Goal: Task Accomplishment & Management: Use online tool/utility

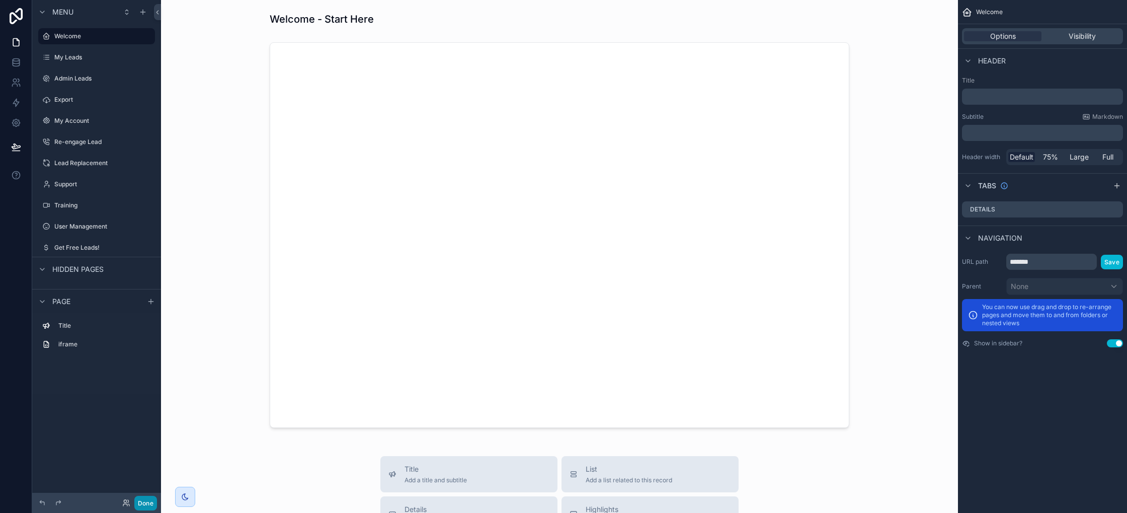
click at [153, 501] on button "Done" at bounding box center [145, 502] width 23 height 15
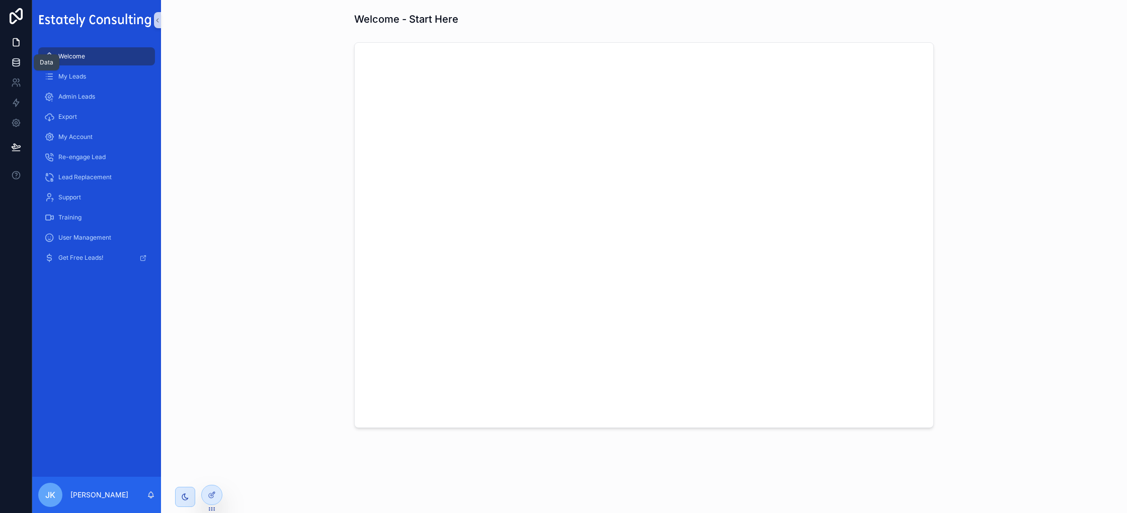
click at [19, 61] on icon at bounding box center [16, 62] width 7 height 4
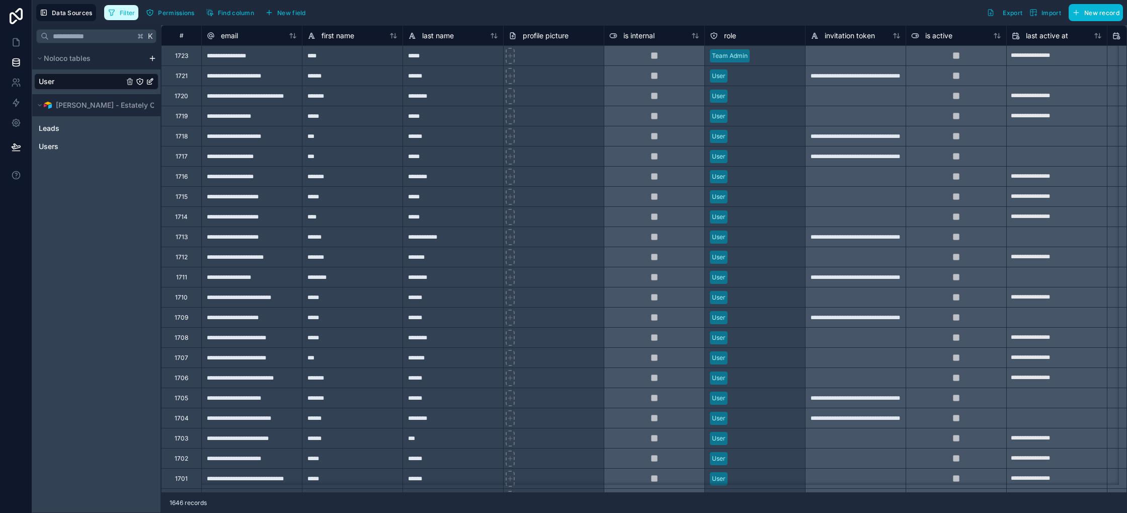
click at [129, 10] on span "Filter" at bounding box center [128, 13] width 16 height 8
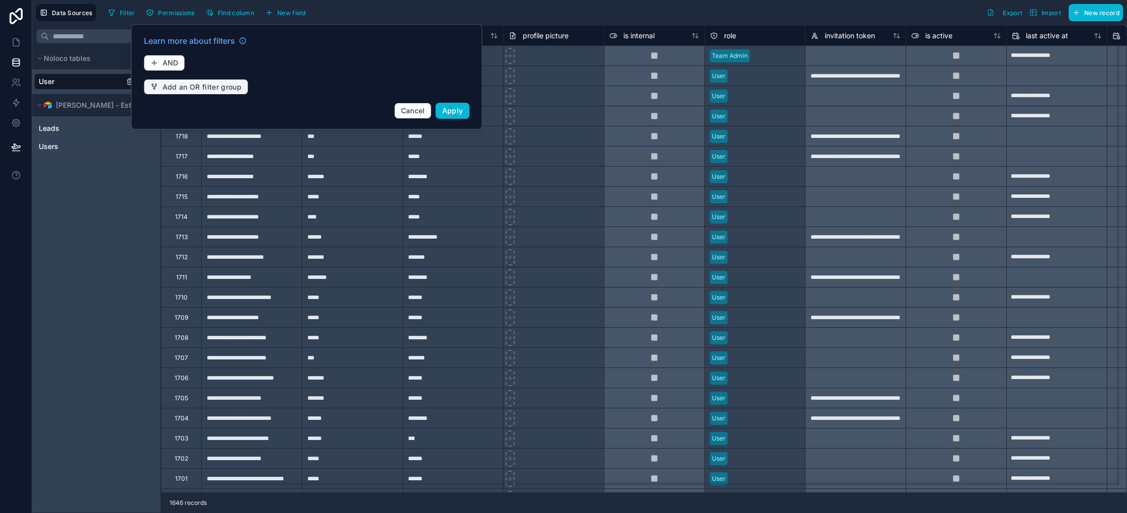
click at [183, 87] on span "Add an OR filter group" at bounding box center [201, 86] width 79 height 9
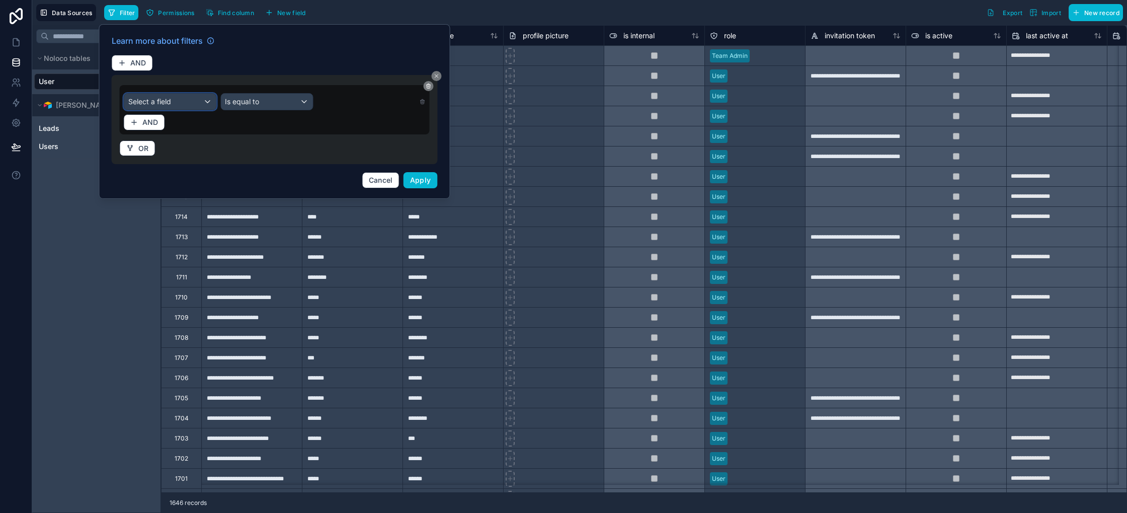
click at [191, 99] on div "Select a field" at bounding box center [170, 102] width 92 height 16
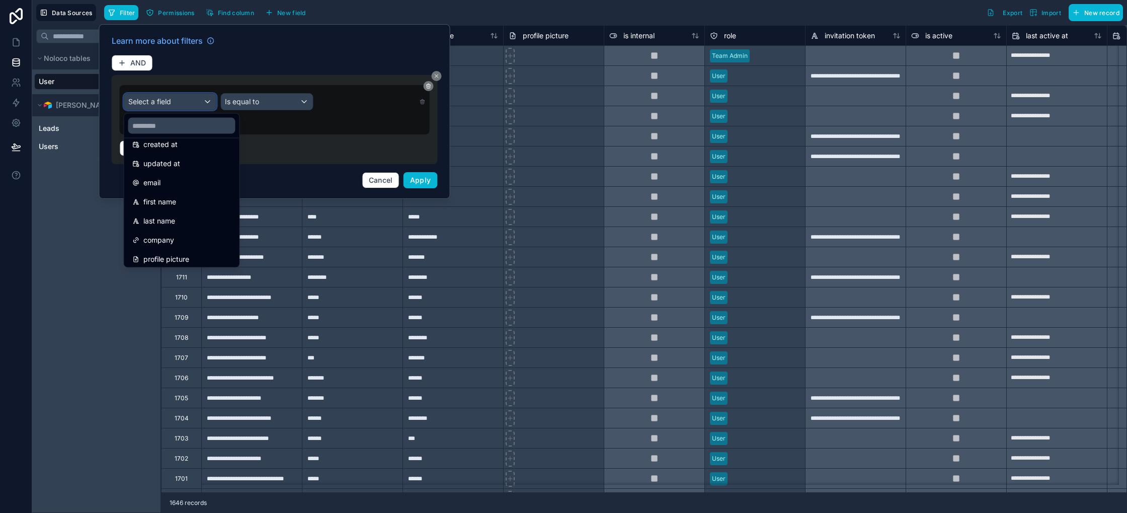
scroll to position [130, 0]
click at [180, 128] on input "text" at bounding box center [181, 126] width 107 height 16
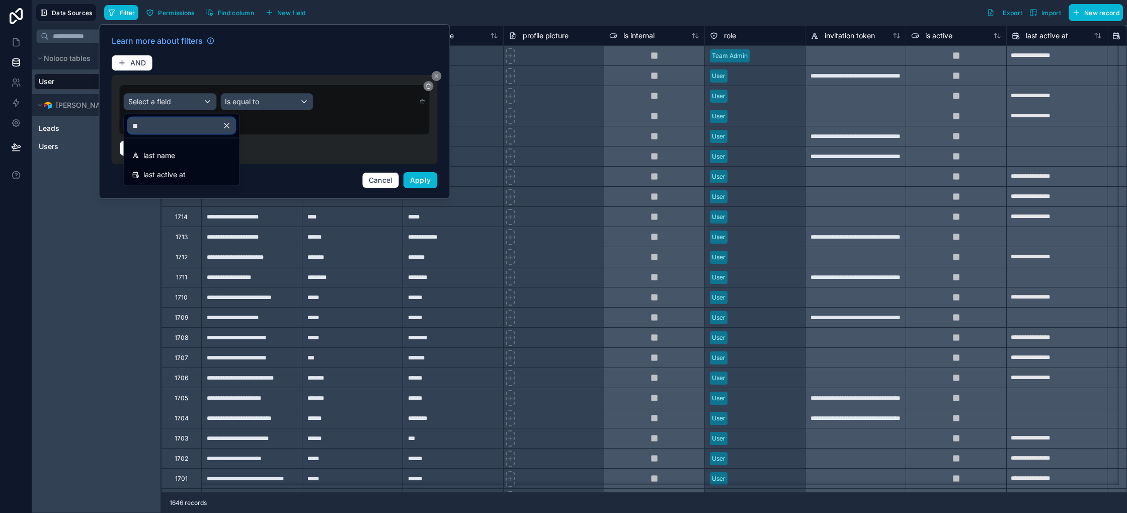
scroll to position [0, 0]
type input "****"
click at [183, 180] on span "last active at" at bounding box center [164, 175] width 42 height 12
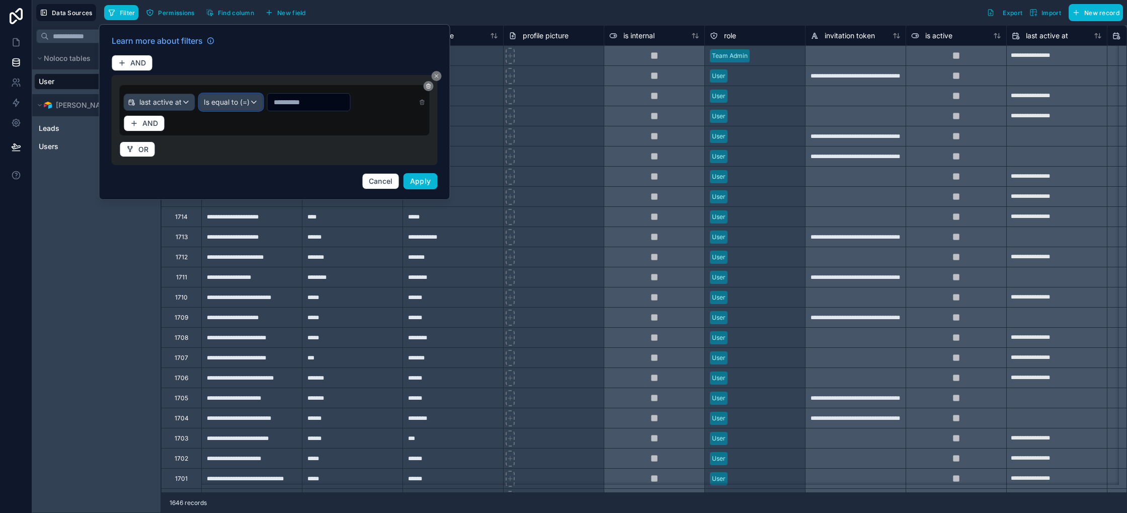
click at [248, 104] on span "Is equal to (=)" at bounding box center [227, 102] width 46 height 10
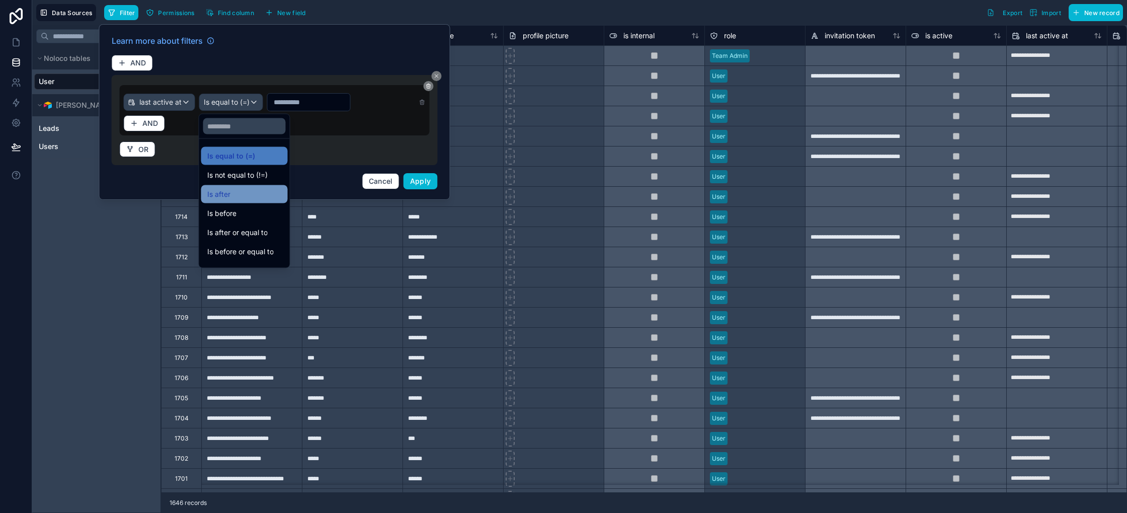
click at [250, 192] on div "Is after" at bounding box center [244, 194] width 74 height 12
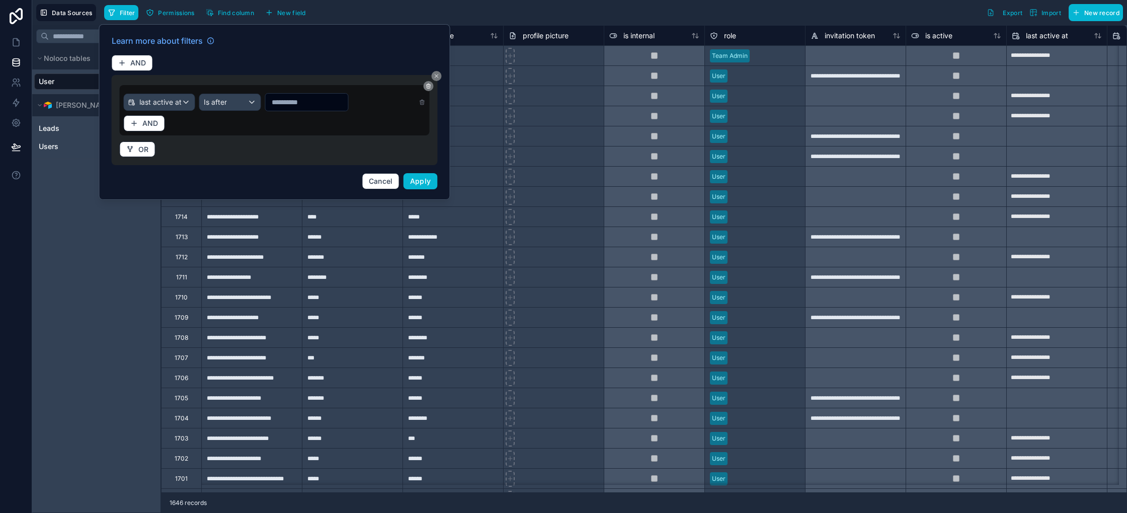
click at [294, 104] on input "text" at bounding box center [307, 102] width 82 height 14
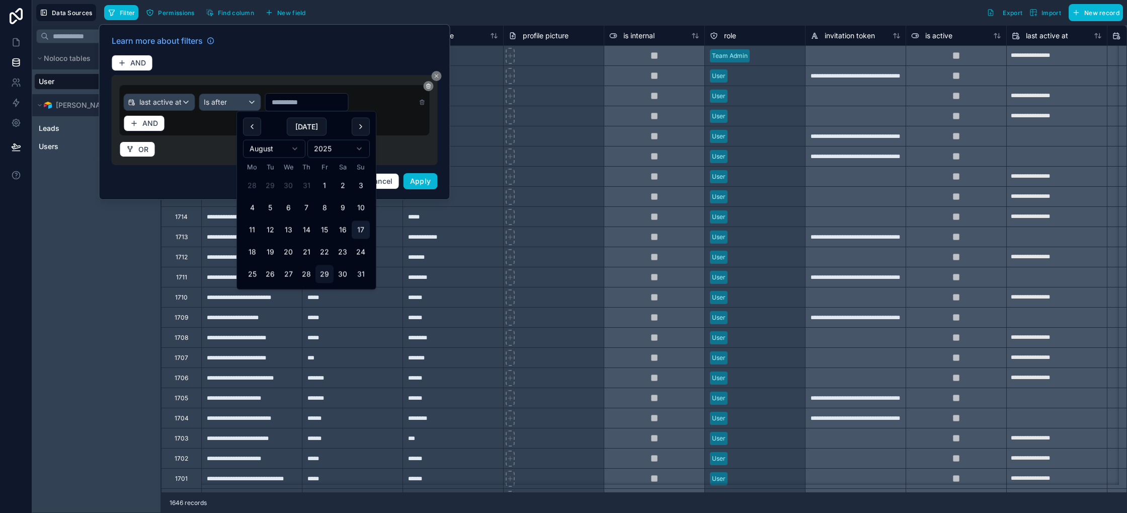
click at [360, 229] on button "17" at bounding box center [361, 230] width 18 height 18
type input "**********"
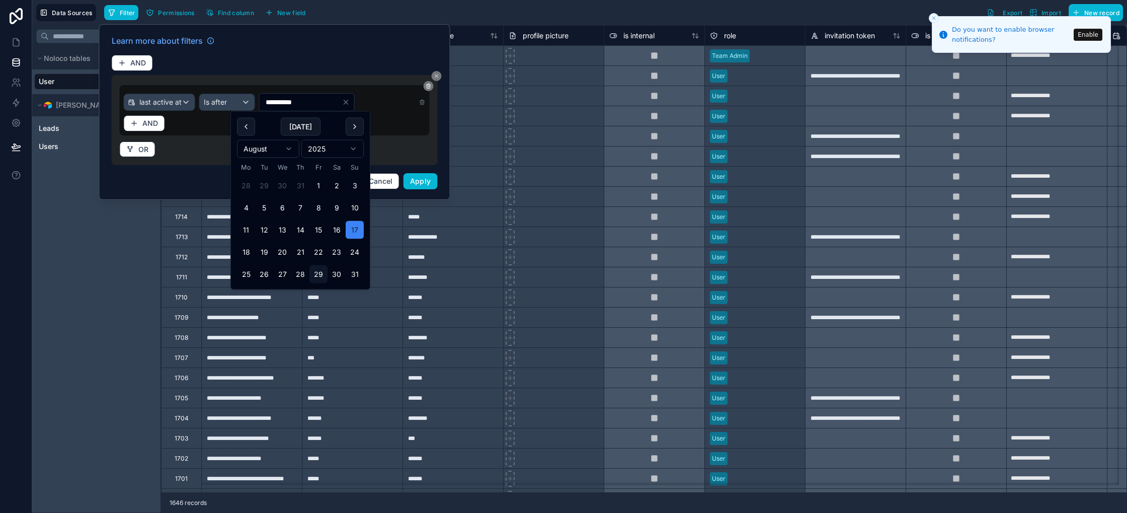
click at [217, 156] on div "OR" at bounding box center [275, 147] width 310 height 20
click at [308, 105] on input "**********" at bounding box center [301, 102] width 82 height 14
click at [247, 125] on button at bounding box center [246, 127] width 18 height 18
click at [297, 230] on button "17" at bounding box center [300, 230] width 18 height 18
type input "**********"
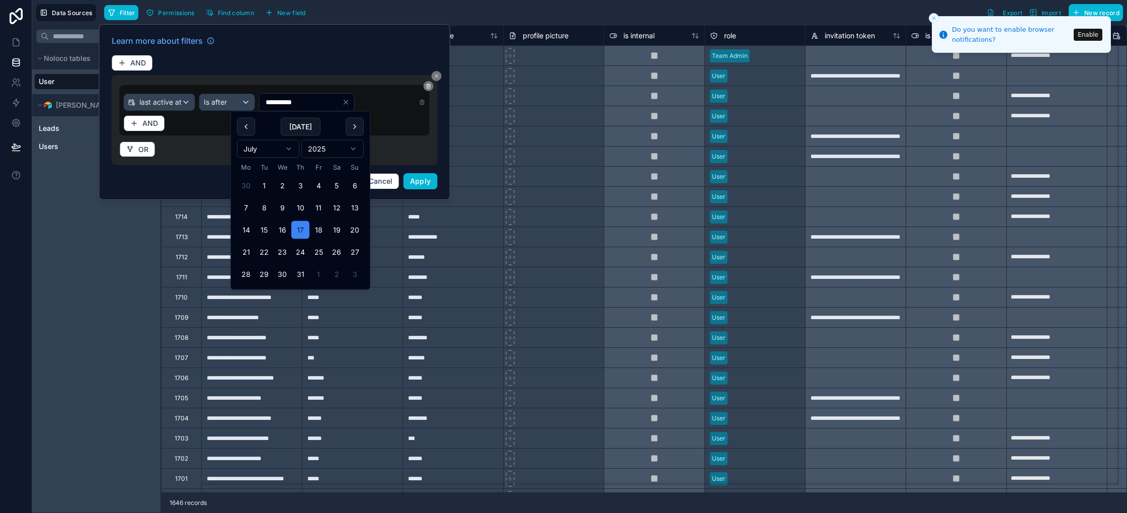
click at [201, 170] on div "**********" at bounding box center [275, 112] width 338 height 166
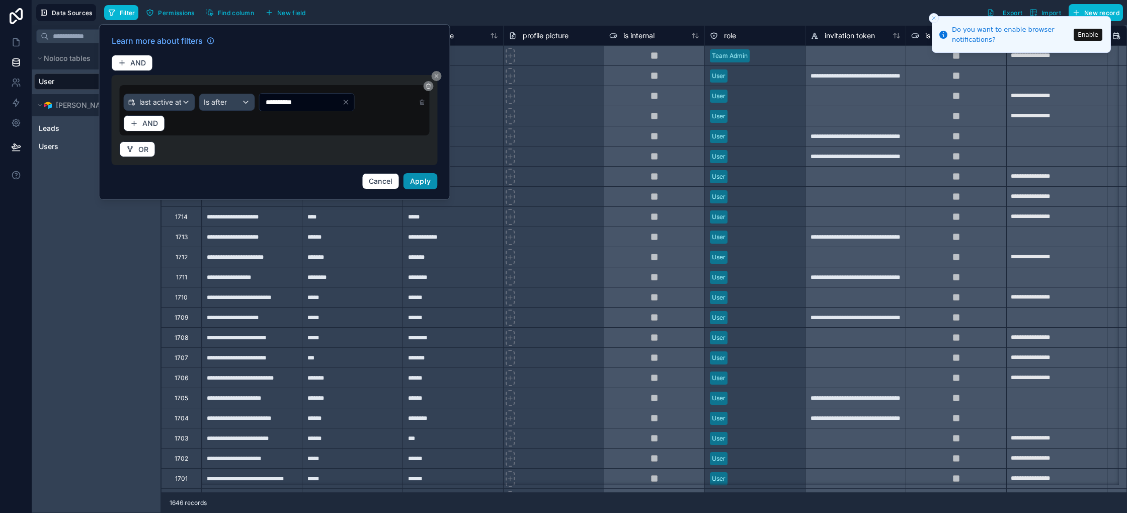
click at [429, 186] on button "Apply" at bounding box center [420, 181] width 34 height 16
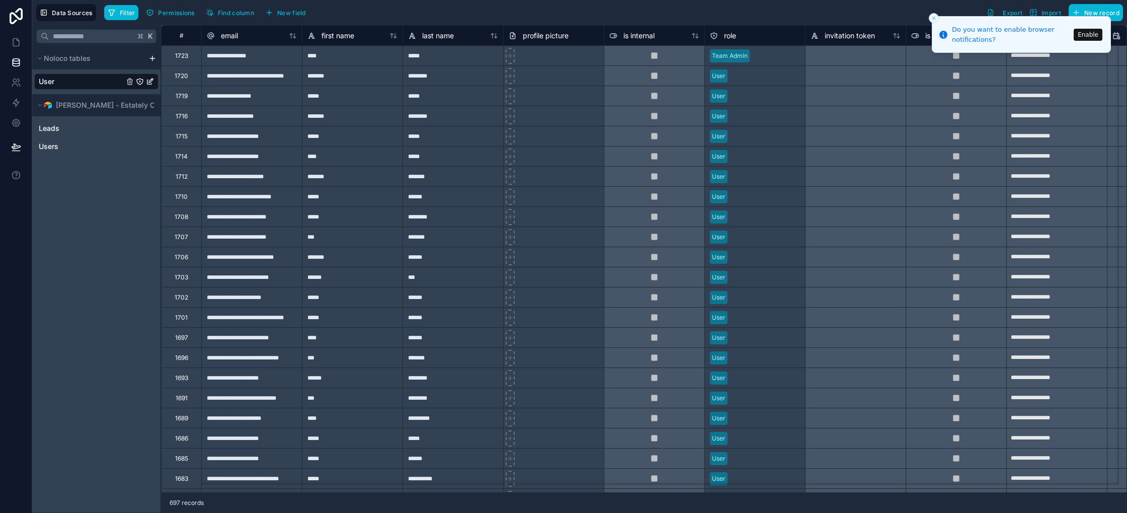
click at [935, 18] on icon "Close toast" at bounding box center [934, 18] width 6 height 6
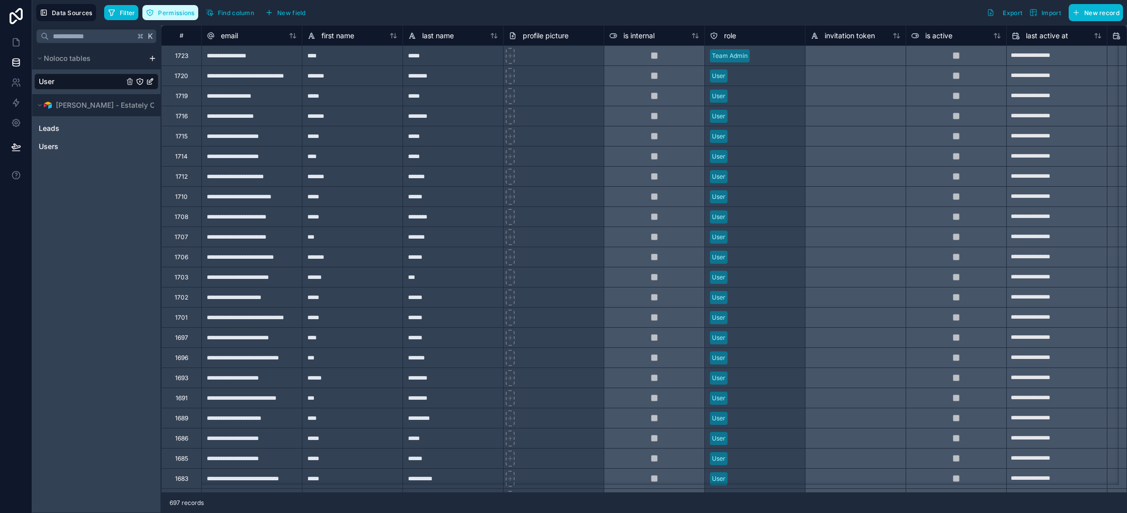
click at [162, 13] on span "Permissions" at bounding box center [176, 13] width 36 height 8
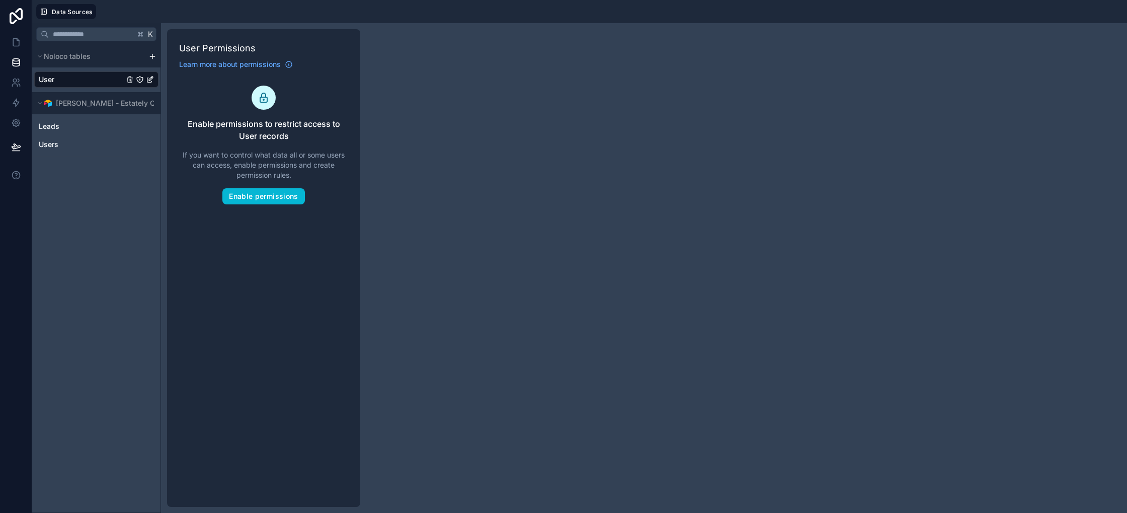
click at [100, 172] on div "K Noloco tables User [PERSON_NAME] - Estately Consulting Leads Users" at bounding box center [96, 267] width 129 height 489
click at [160, 16] on div at bounding box center [613, 11] width 1019 height 15
click at [320, 43] on h1 "User Permissions" at bounding box center [263, 48] width 169 height 14
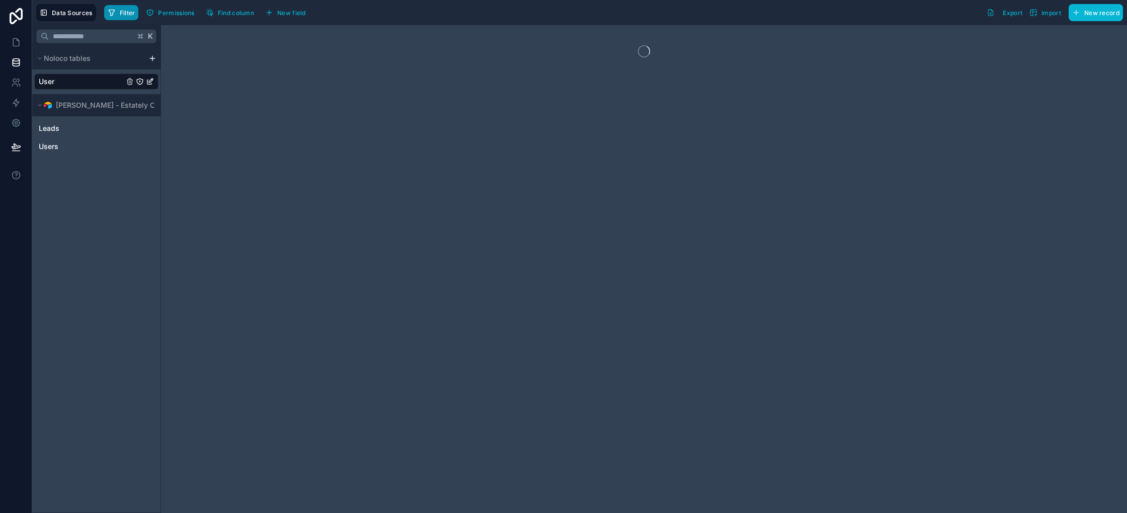
click at [130, 15] on span "Filter" at bounding box center [128, 13] width 16 height 8
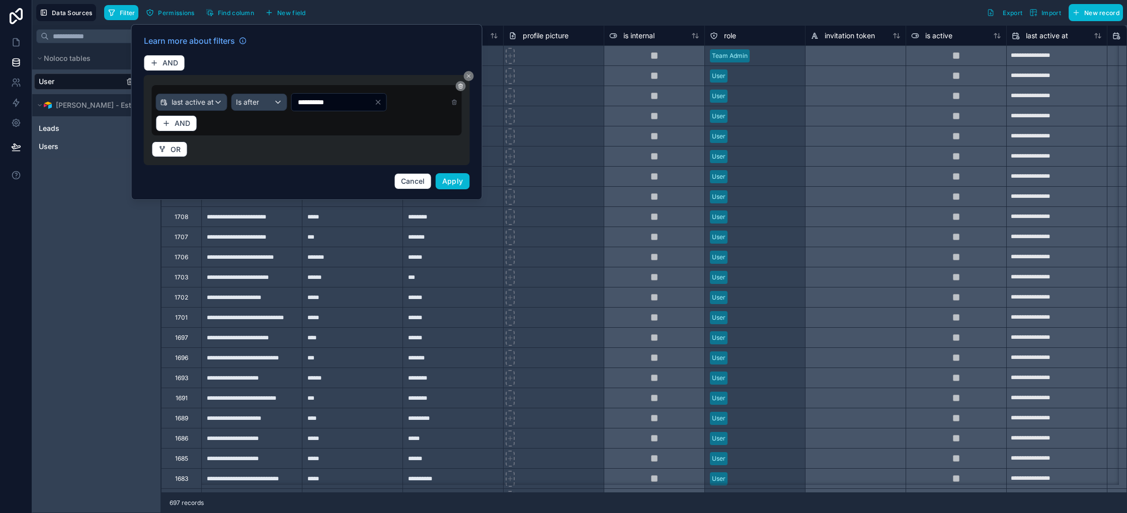
click at [322, 102] on input "**********" at bounding box center [333, 102] width 82 height 14
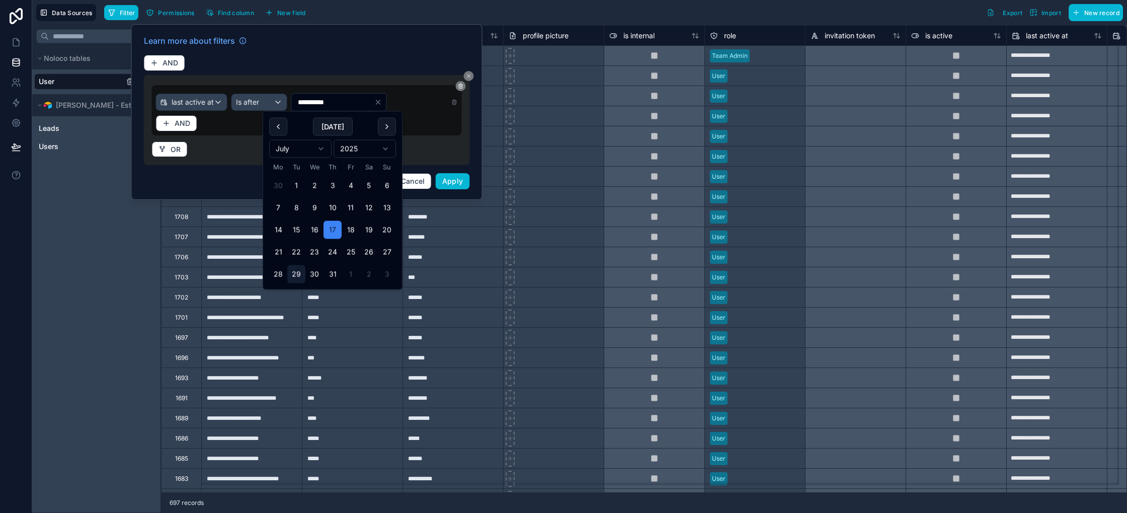
click at [294, 274] on button "29" at bounding box center [296, 274] width 18 height 18
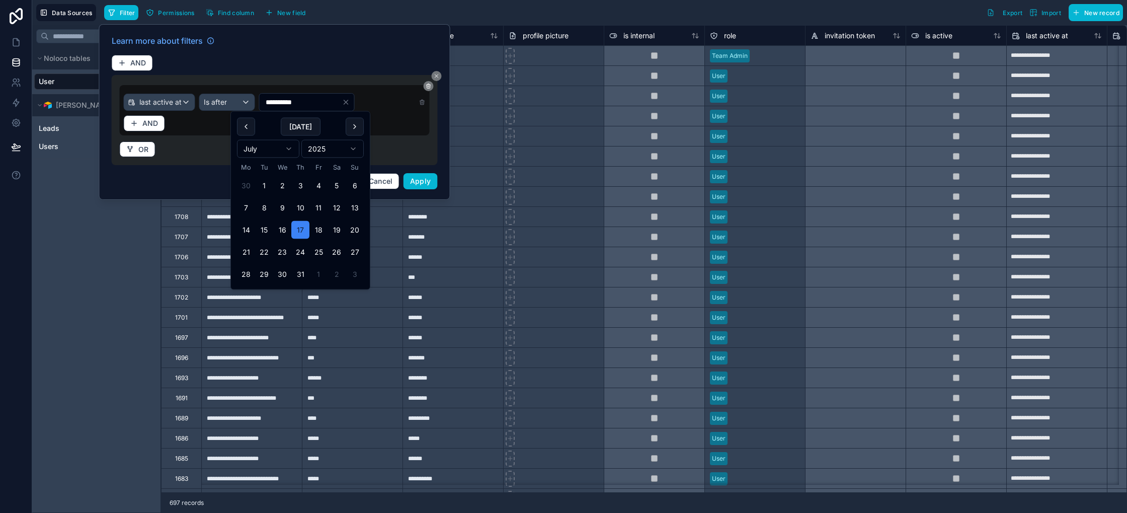
type input "**********"
click at [395, 150] on div "OR" at bounding box center [275, 147] width 310 height 20
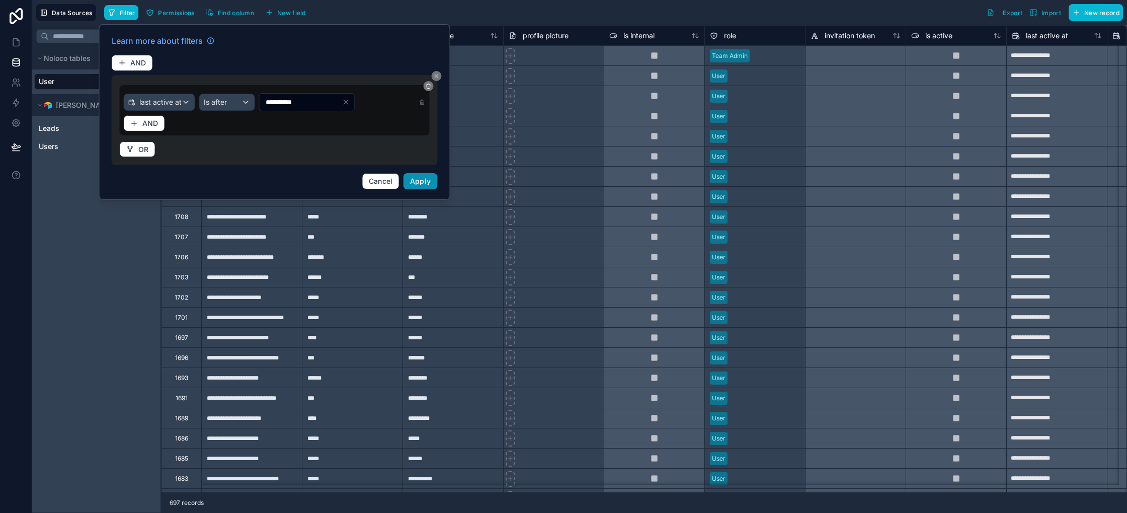
click at [426, 179] on span "Apply" at bounding box center [420, 181] width 21 height 9
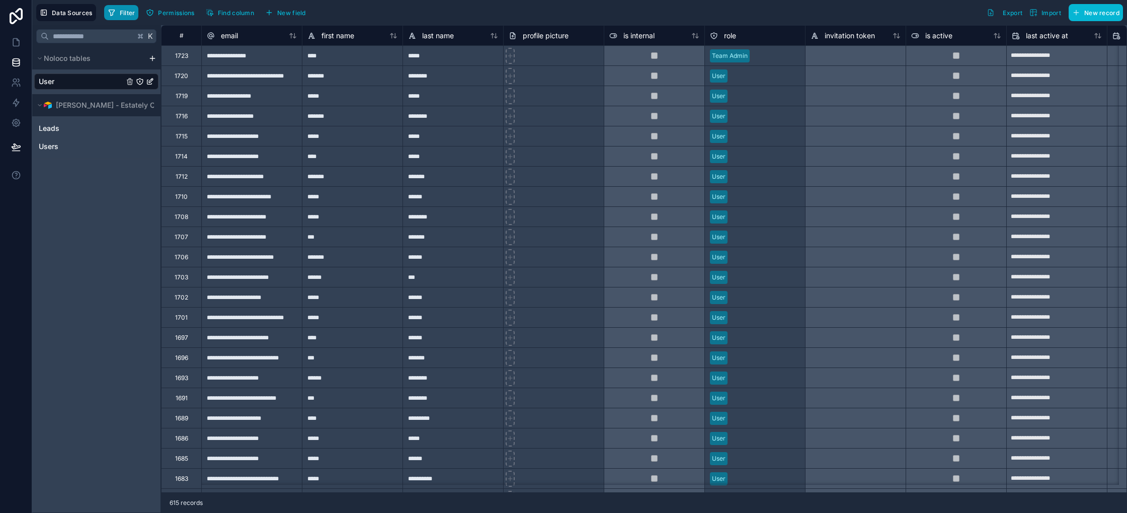
click at [131, 10] on span "Filter" at bounding box center [128, 13] width 16 height 8
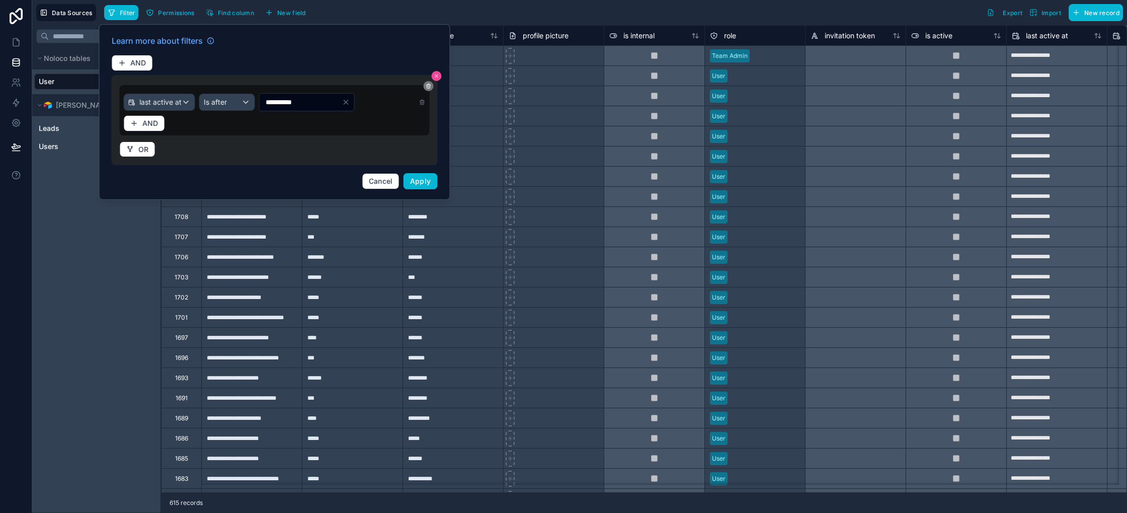
click at [440, 76] on button at bounding box center [437, 76] width 10 height 10
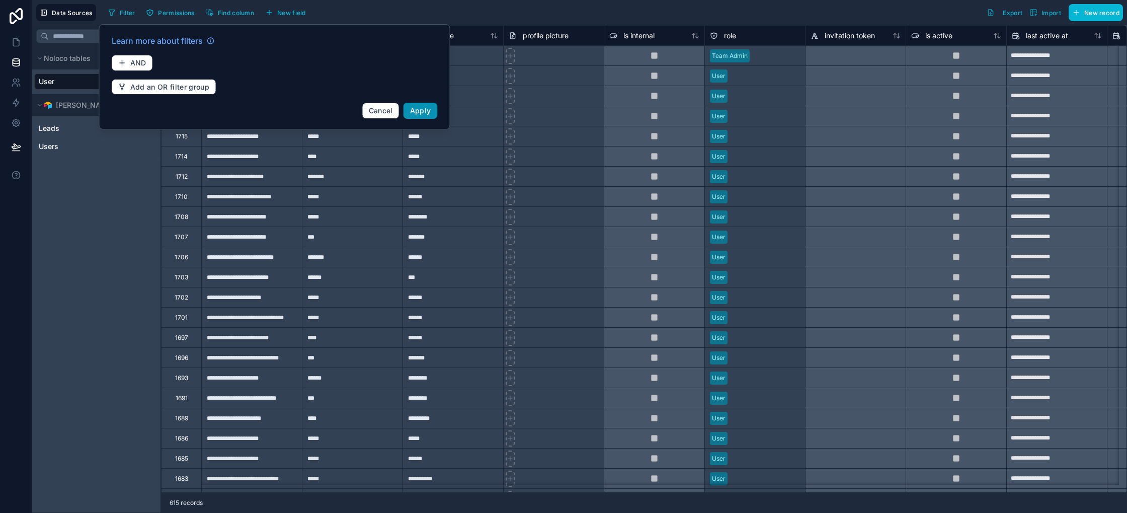
click at [420, 112] on span "Apply" at bounding box center [420, 110] width 21 height 9
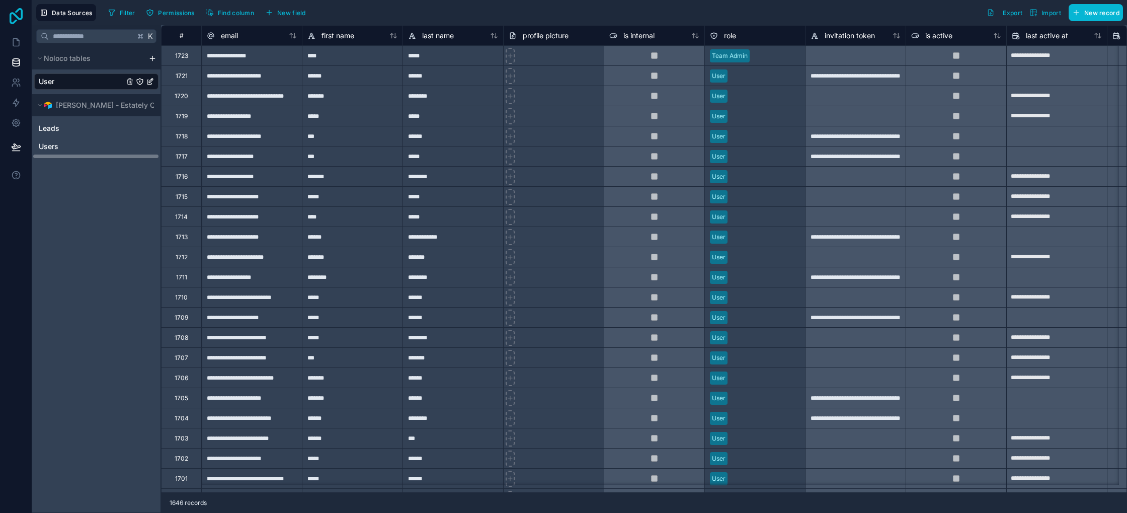
click at [13, 11] on icon at bounding box center [16, 16] width 20 height 16
